Goal: Task Accomplishment & Management: Use online tool/utility

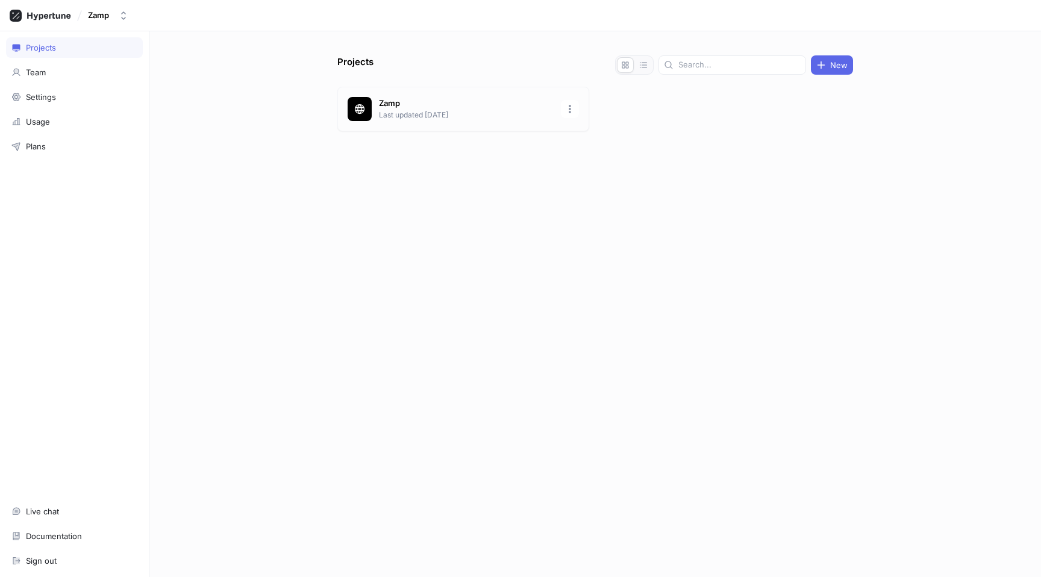
click at [353, 117] on div at bounding box center [360, 109] width 24 height 24
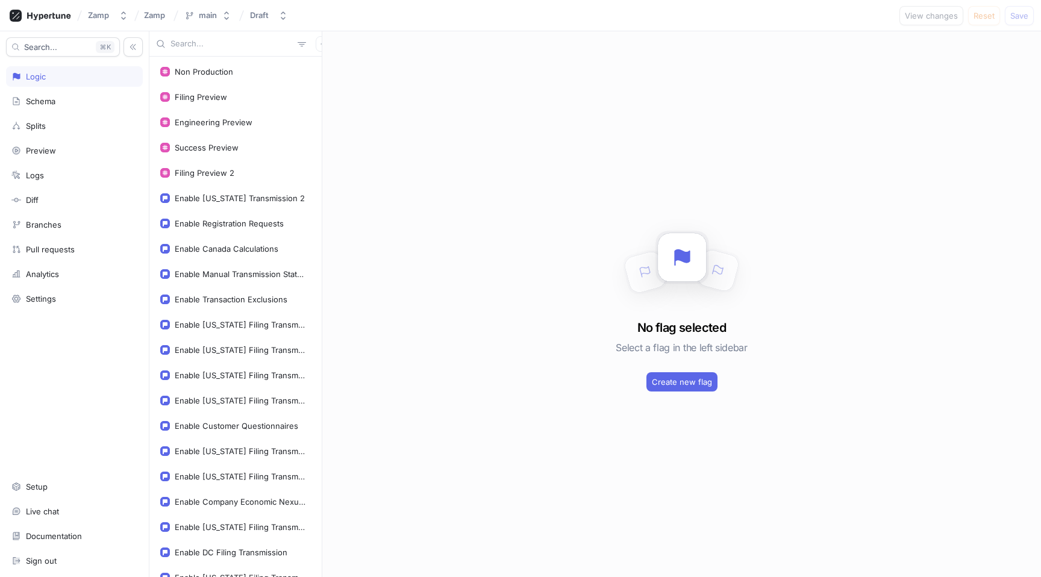
click at [207, 44] on input "text" at bounding box center [232, 44] width 122 height 12
type input "o"
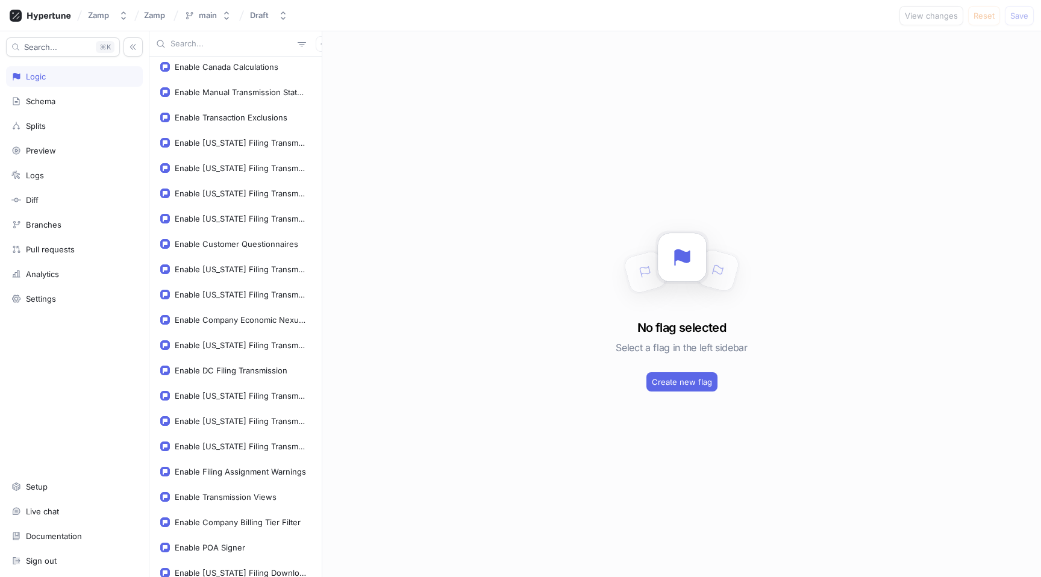
scroll to position [181, 0]
click at [234, 242] on div "Enable Customer Questionnaires" at bounding box center [237, 245] width 124 height 10
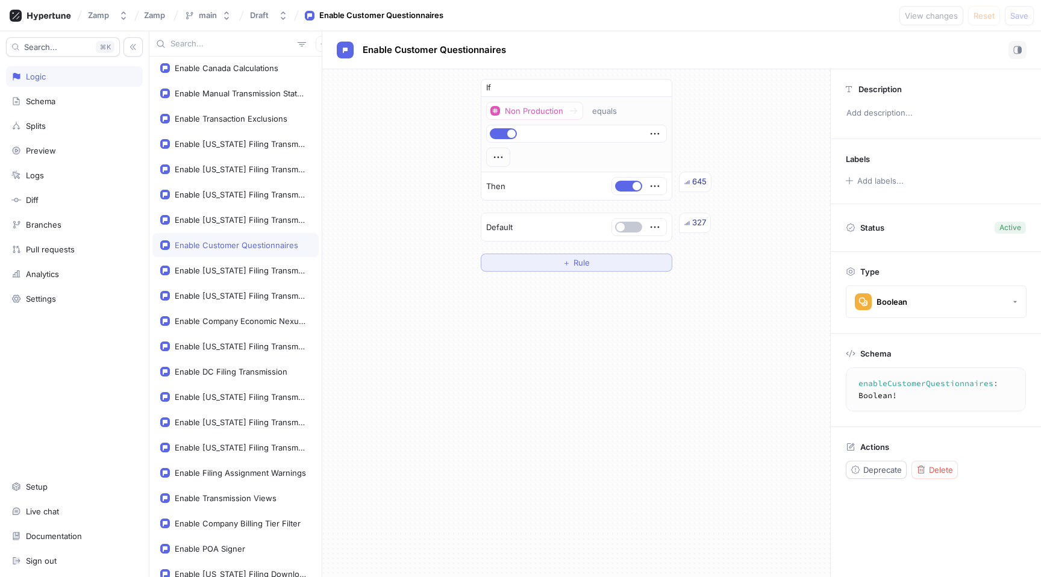
click at [556, 260] on button "＋ Rule" at bounding box center [577, 263] width 192 height 18
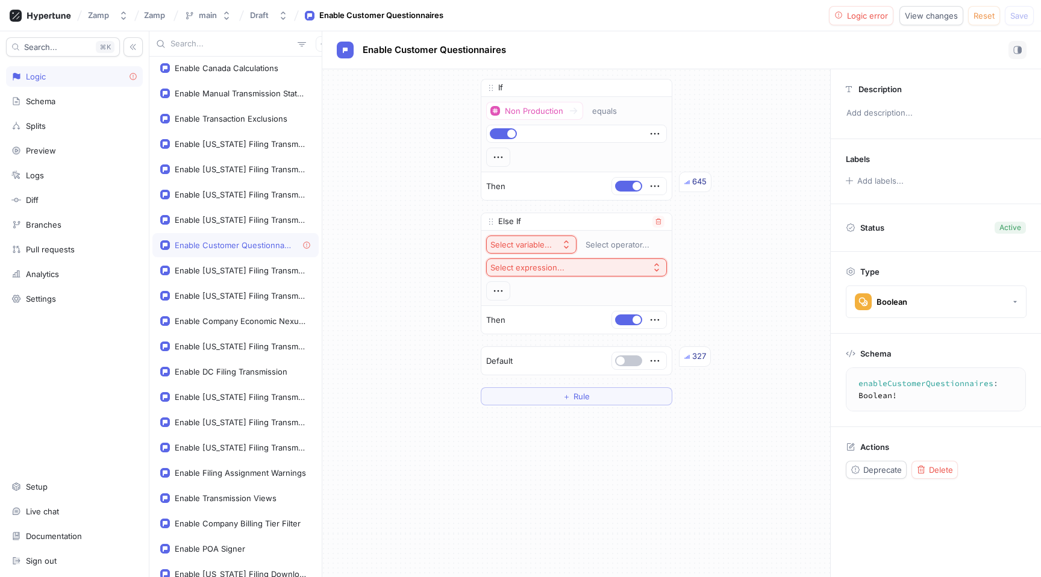
click at [543, 245] on div "Select variable..." at bounding box center [520, 245] width 61 height 10
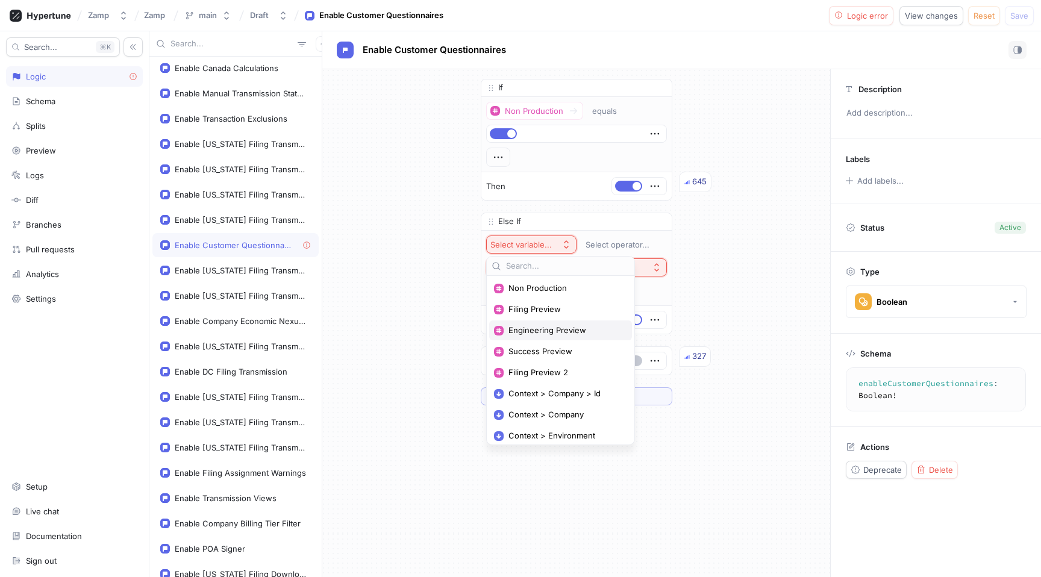
click at [552, 322] on div "Engineering Preview" at bounding box center [560, 331] width 143 height 20
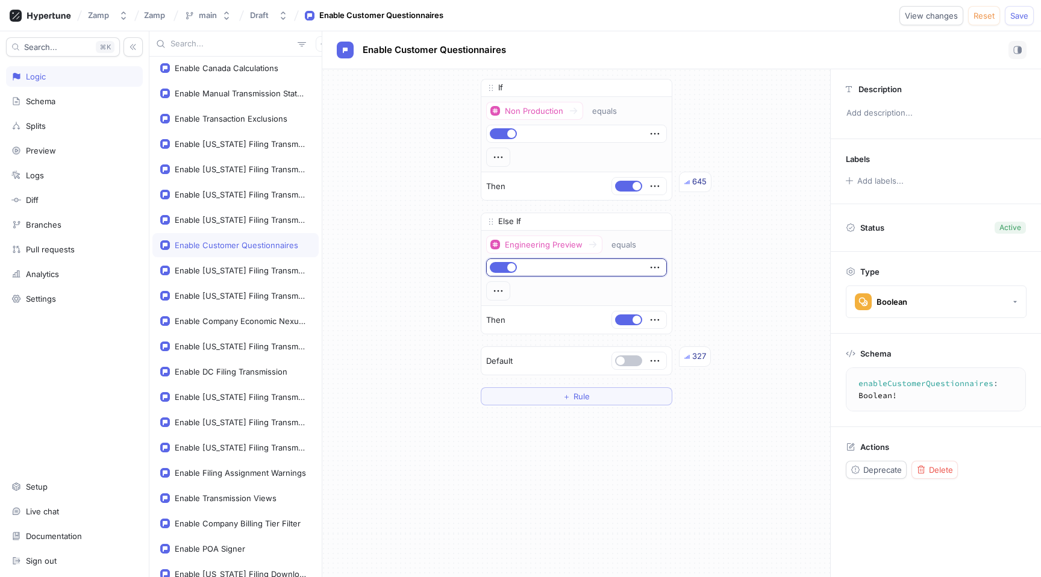
click at [1004, 15] on div "View changes Reset Save" at bounding box center [967, 15] width 134 height 19
click at [1019, 14] on span "Save" at bounding box center [1019, 15] width 18 height 7
click at [776, 113] on div "If Non Production equals Then Else If Engineering Preview equals Then To pick u…" at bounding box center [576, 242] width 508 height 346
